Goal: Entertainment & Leisure: Consume media (video, audio)

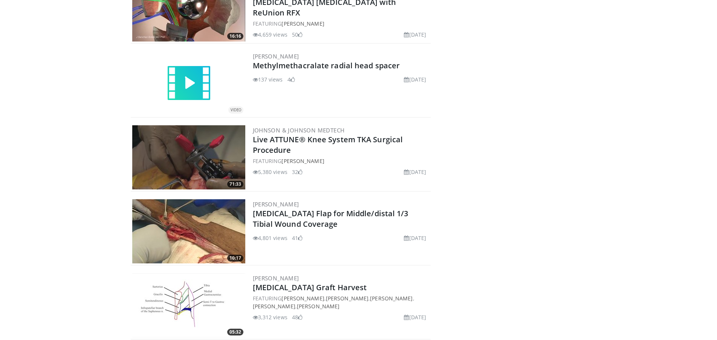
scroll to position [771, 0]
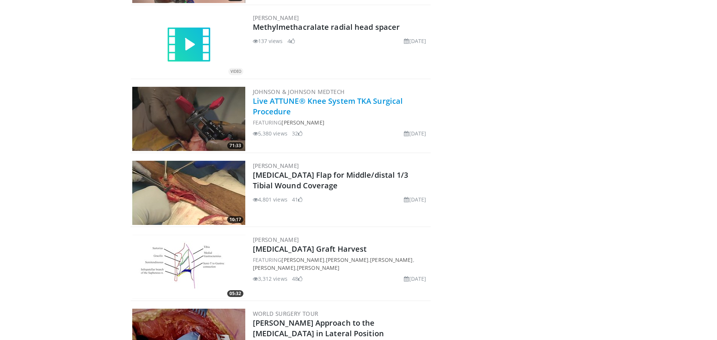
click at [320, 101] on link "Live ATTUNE® Knee System TKA Surgical Procedure" at bounding box center [328, 106] width 150 height 21
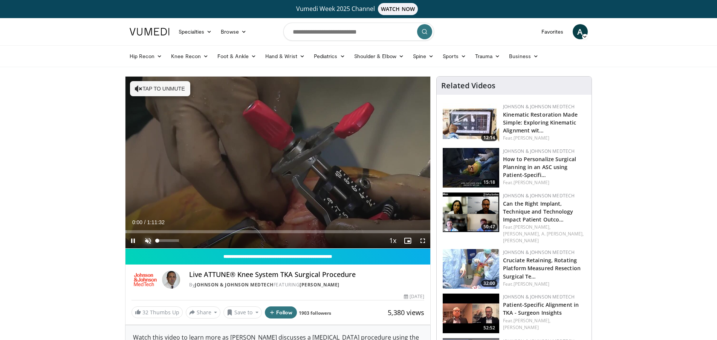
click at [149, 242] on span "Video Player" at bounding box center [148, 240] width 15 height 15
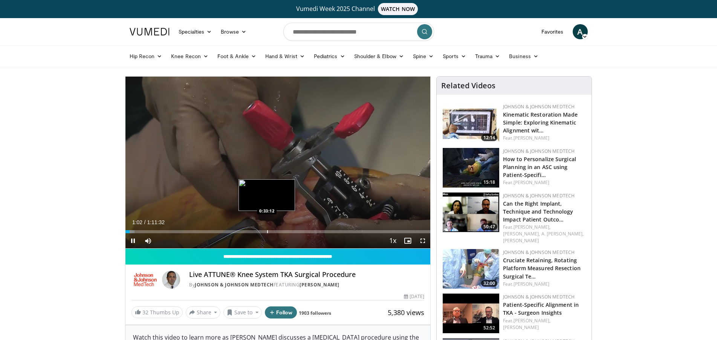
click at [267, 228] on div "Loaded : 3.02% 0:01:03 0:33:12" at bounding box center [277, 229] width 305 height 7
click at [263, 230] on div "0:33:14" at bounding box center [196, 231] width 142 height 3
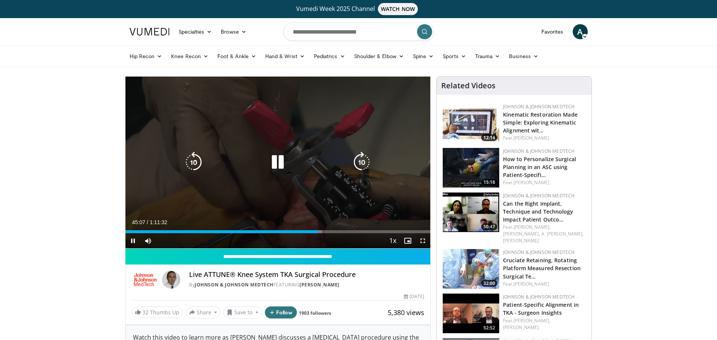
click at [170, 206] on div "10 seconds Tap to unmute" at bounding box center [277, 161] width 305 height 171
